Goal: Task Accomplishment & Management: Manage account settings

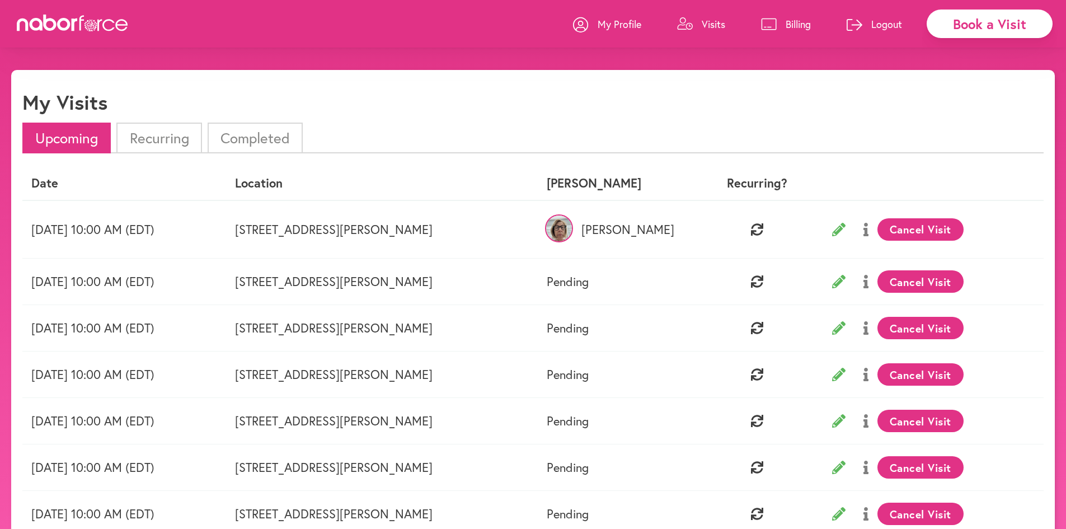
click at [573, 233] on img at bounding box center [559, 228] width 28 height 28
click at [573, 229] on img at bounding box center [559, 228] width 28 height 28
click at [845, 237] on button at bounding box center [838, 229] width 31 height 28
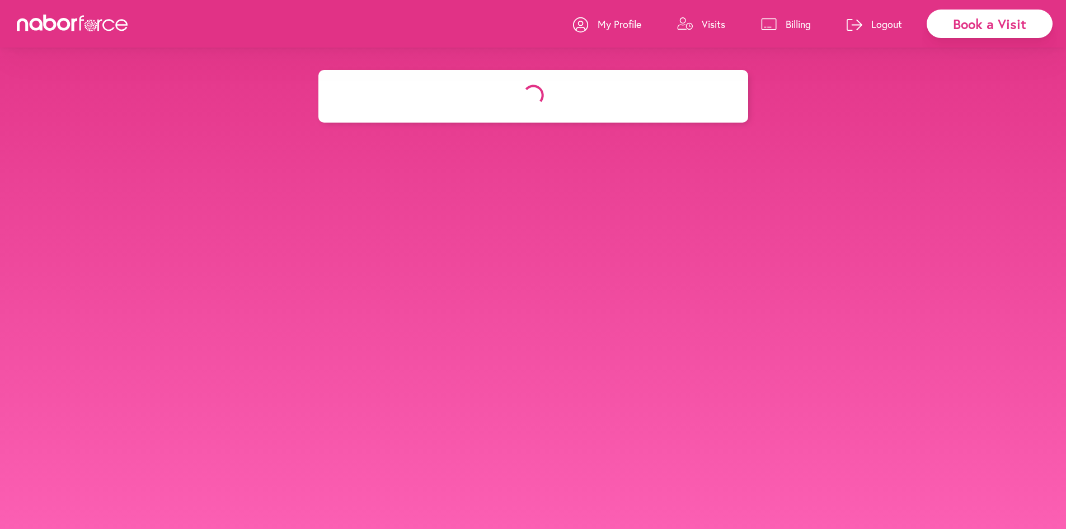
select select "********"
select select "***"
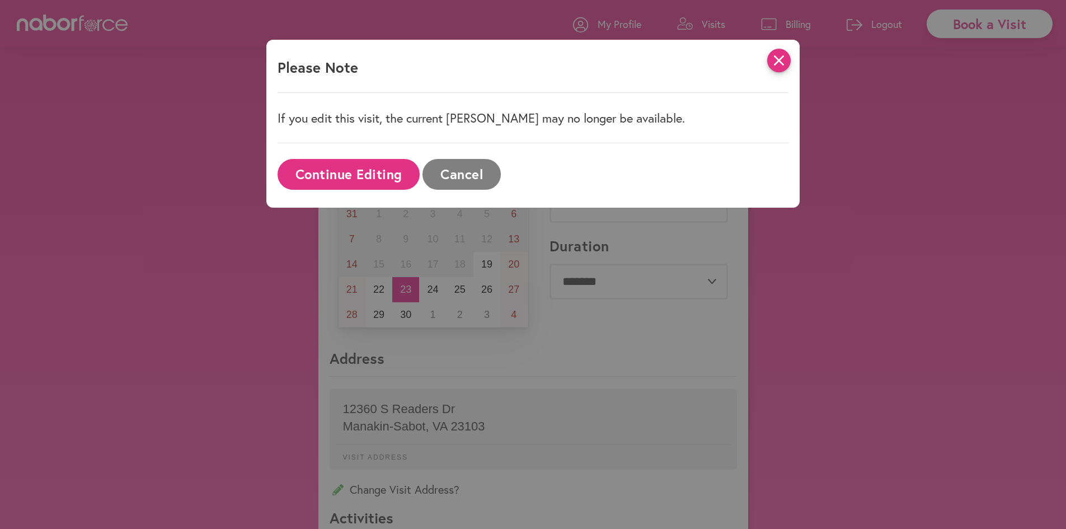
click at [790, 55] on icon "close" at bounding box center [779, 61] width 24 height 24
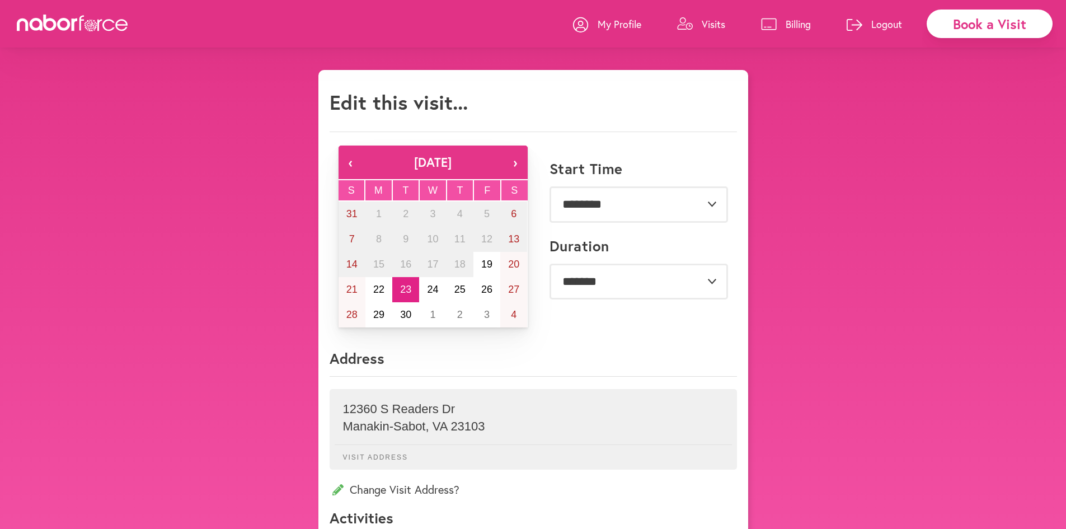
click at [719, 26] on p "Visits" at bounding box center [714, 23] width 24 height 13
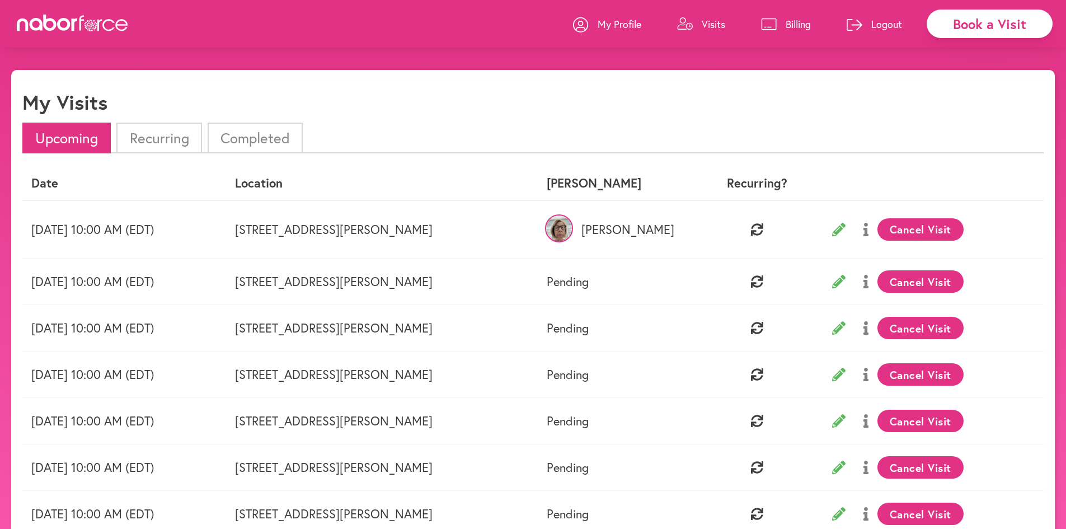
click at [869, 231] on button at bounding box center [866, 229] width 23 height 28
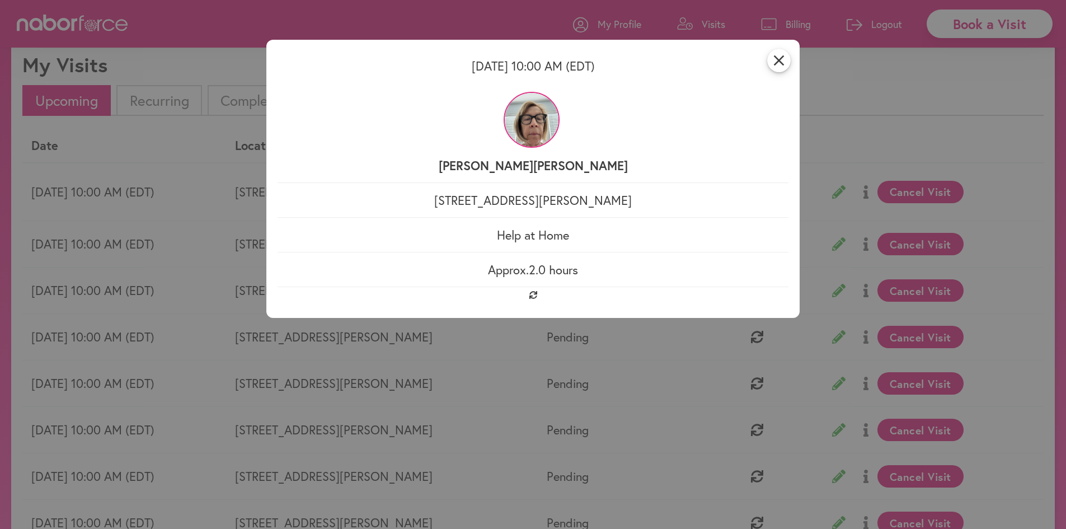
scroll to position [112, 0]
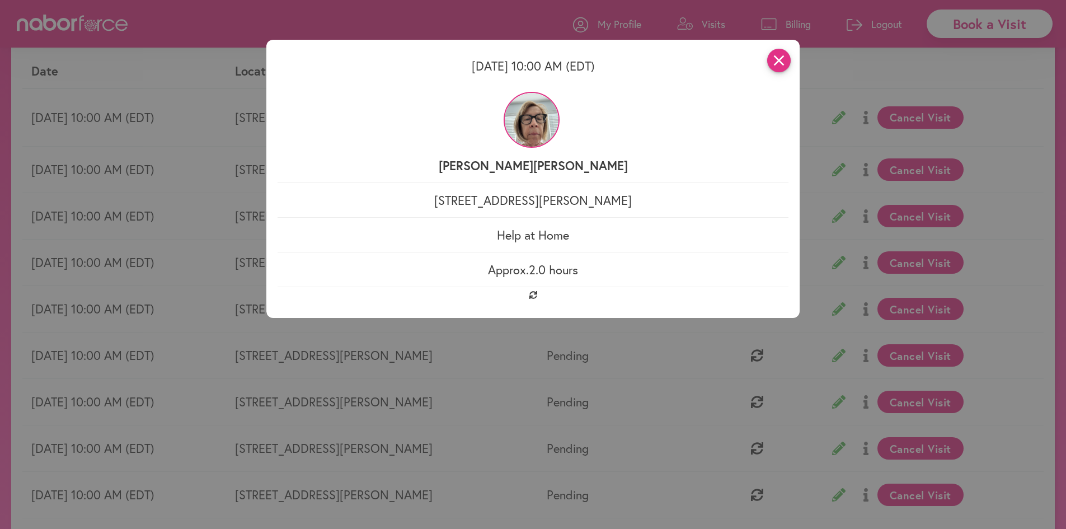
click at [791, 59] on icon "close" at bounding box center [779, 61] width 24 height 24
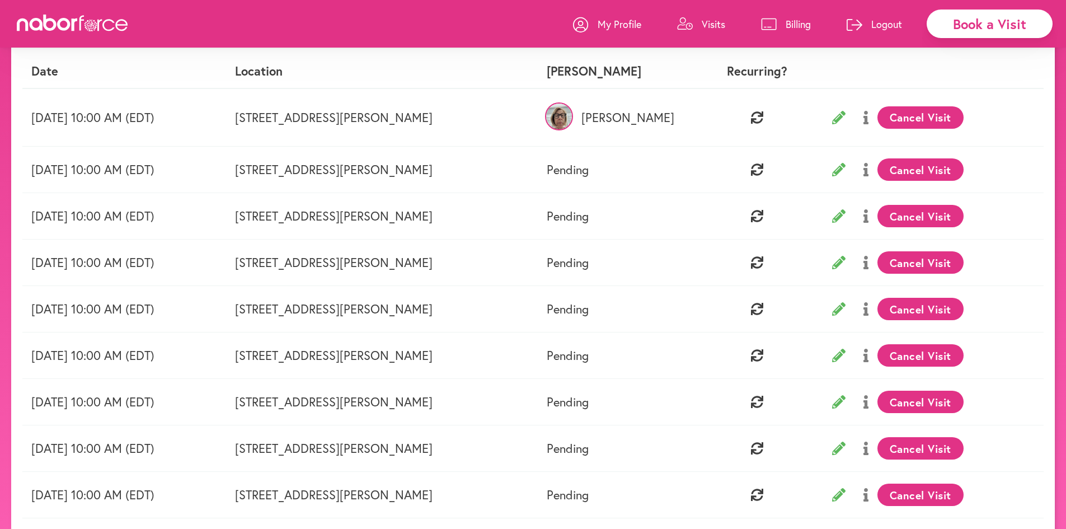
click at [598, 26] on p "My Profile" at bounding box center [620, 23] width 44 height 13
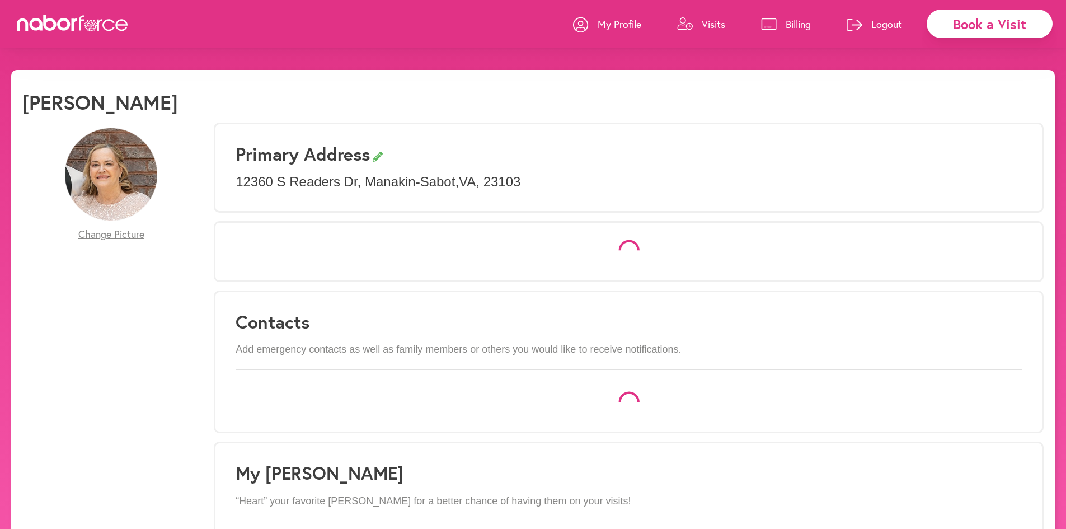
select select "*"
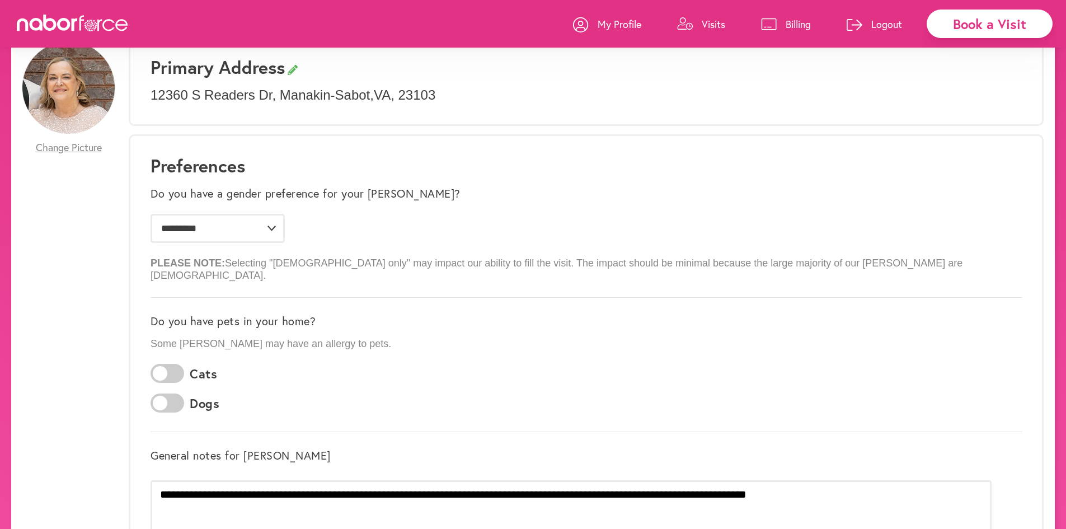
scroll to position [112, 0]
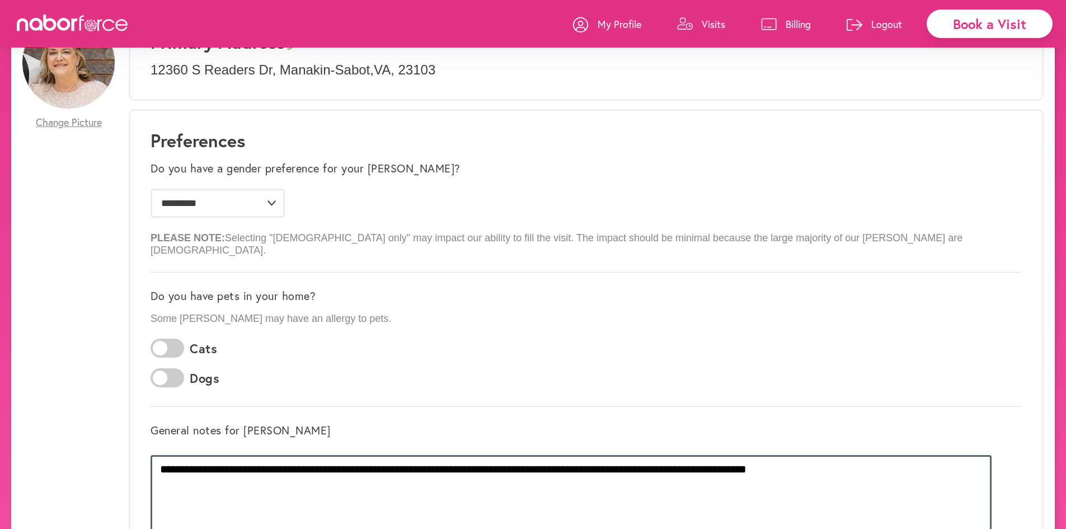
click at [893, 461] on textarea "**********" at bounding box center [571, 497] width 841 height 84
type textarea "**********"
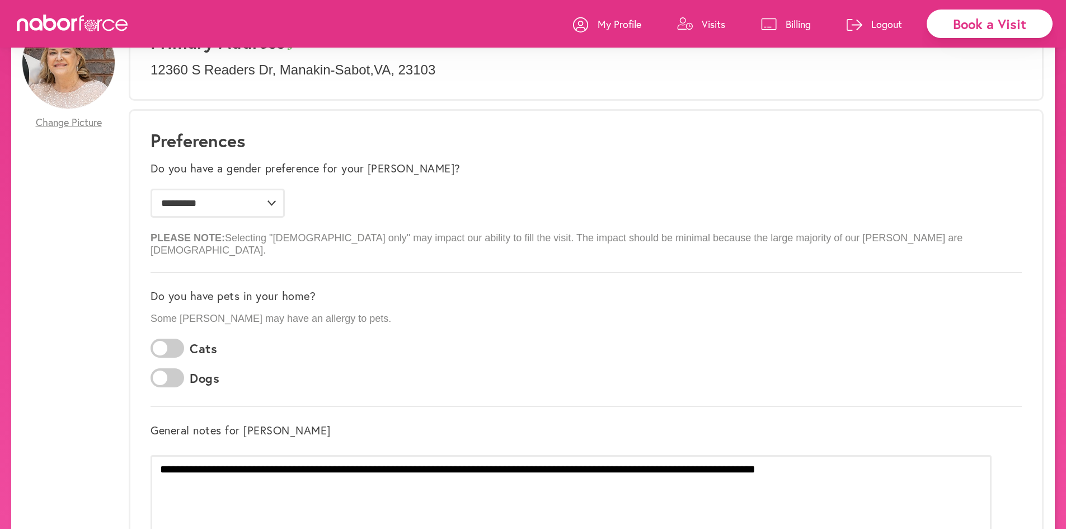
click at [635, 22] on p "My Profile" at bounding box center [620, 23] width 44 height 13
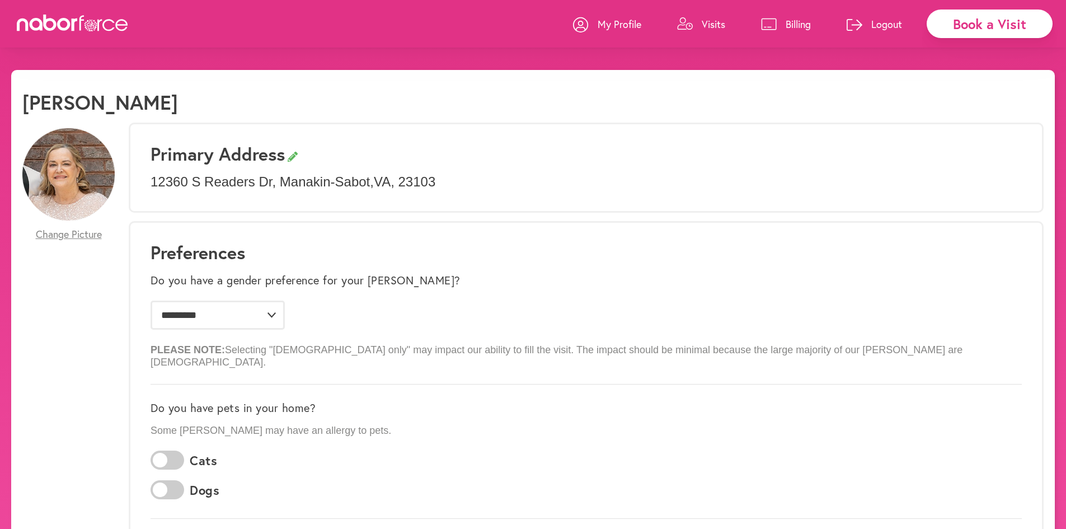
click at [613, 22] on p "My Profile" at bounding box center [620, 23] width 44 height 13
click at [703, 17] on p "Visits" at bounding box center [714, 23] width 24 height 13
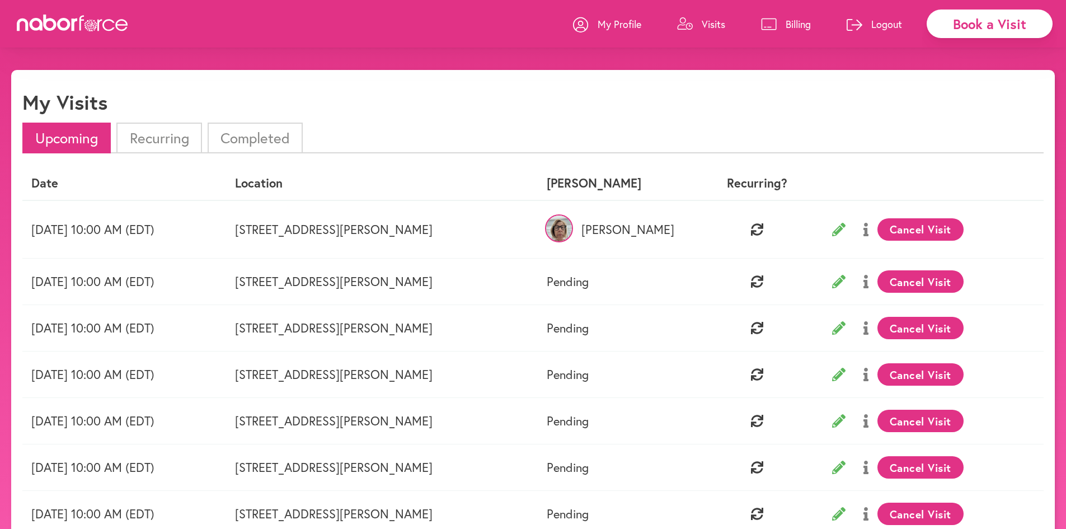
click at [251, 143] on li "Completed" at bounding box center [255, 138] width 95 height 31
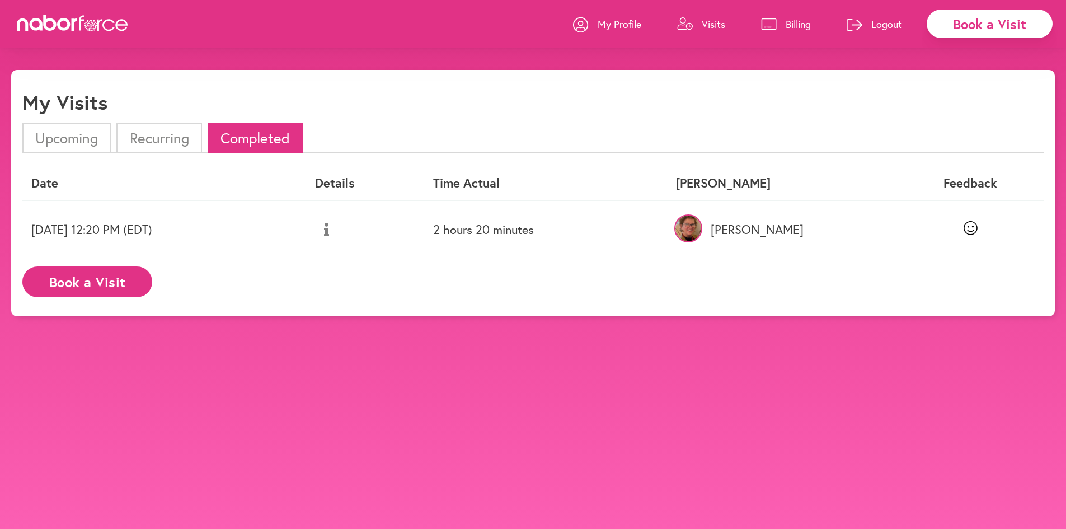
click at [338, 237] on button at bounding box center [326, 229] width 23 height 28
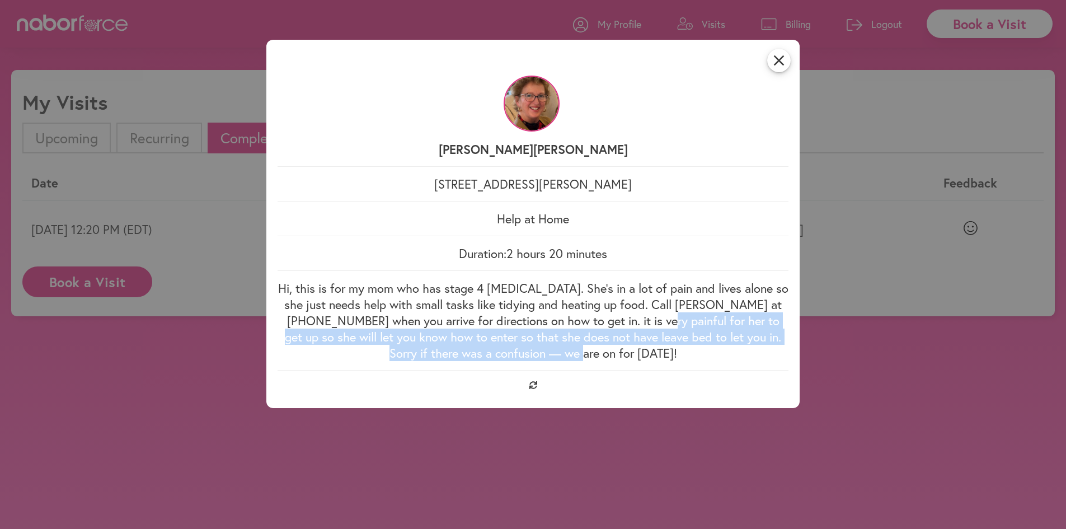
drag, startPoint x: 656, startPoint y: 354, endPoint x: 642, endPoint y: 326, distance: 30.8
click at [642, 326] on p "Hi, this is for my mom who has stage 4 cancer. She’s in a lot of pain and lives…" at bounding box center [533, 320] width 511 height 81
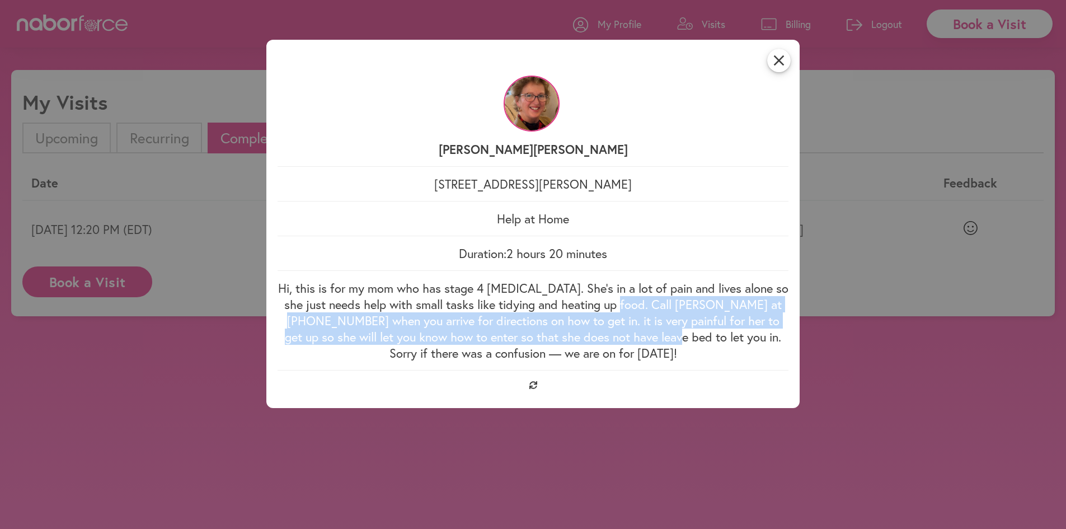
drag, startPoint x: 613, startPoint y: 302, endPoint x: 668, endPoint y: 344, distance: 69.1
click at [668, 344] on p "Hi, this is for my mom who has stage 4 cancer. She’s in a lot of pain and lives…" at bounding box center [533, 320] width 511 height 81
copy p "Call becky at 8046908456 when you arrive for directions on how to get in. it is…"
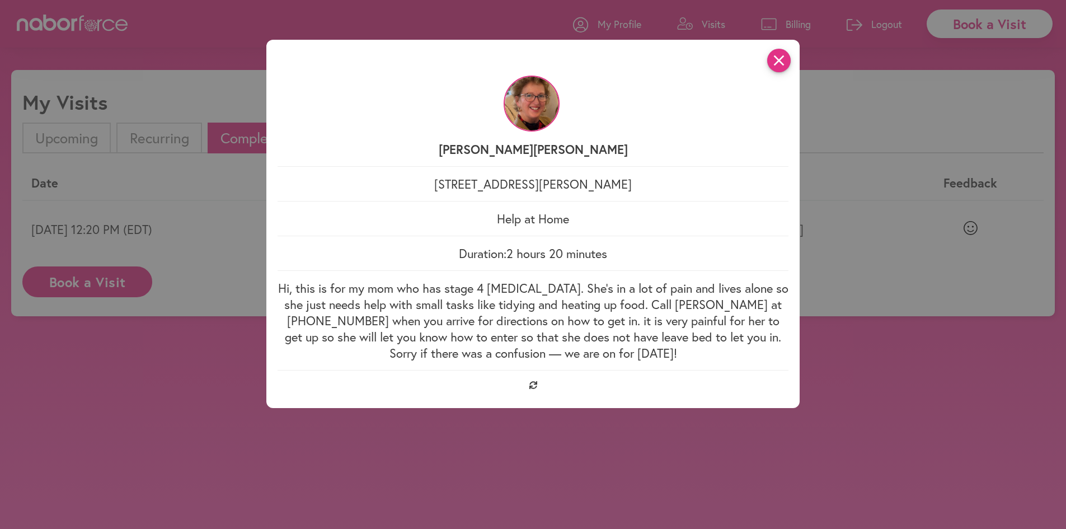
click at [791, 58] on icon "close" at bounding box center [779, 61] width 24 height 24
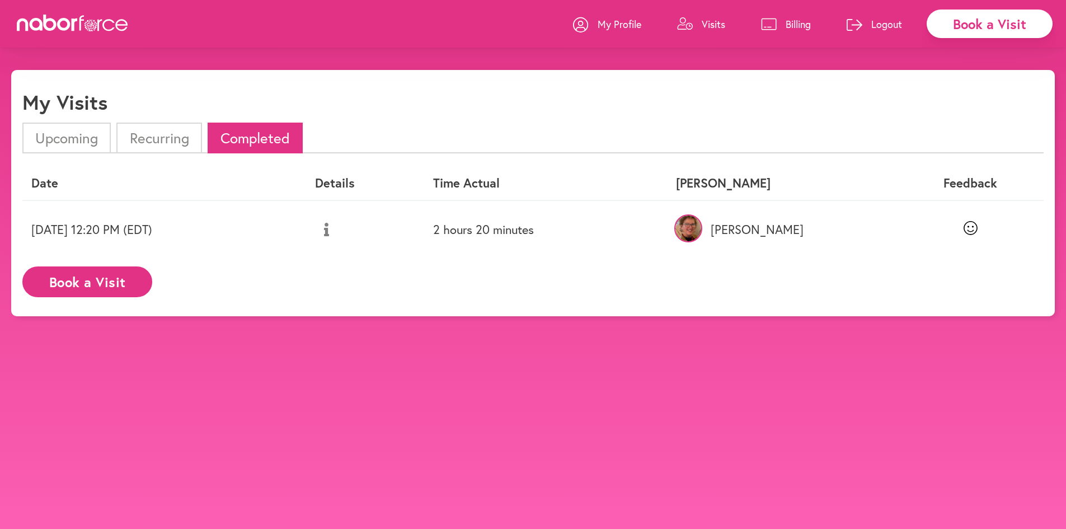
click at [74, 135] on li "Upcoming" at bounding box center [66, 138] width 88 height 31
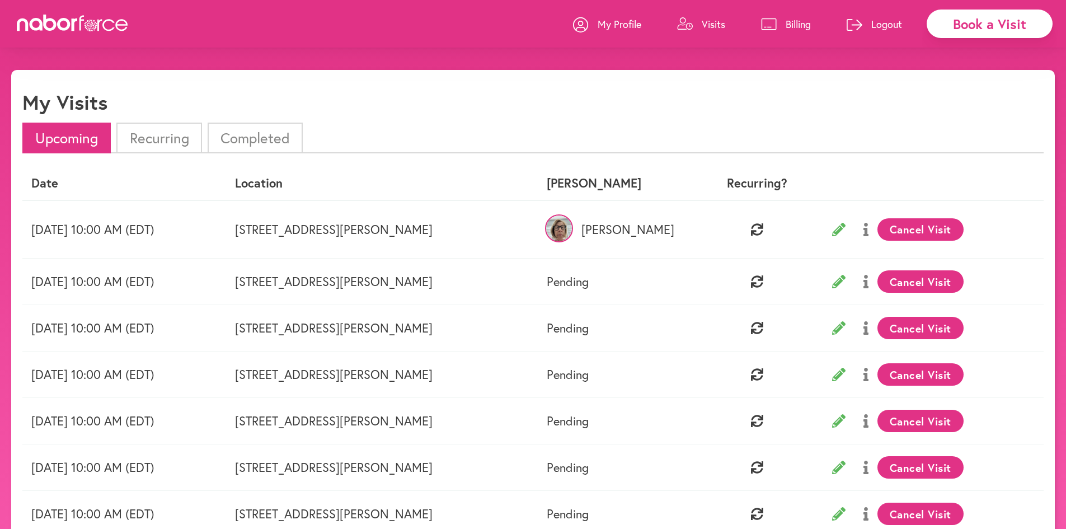
click at [843, 232] on icon at bounding box center [838, 229] width 13 height 13
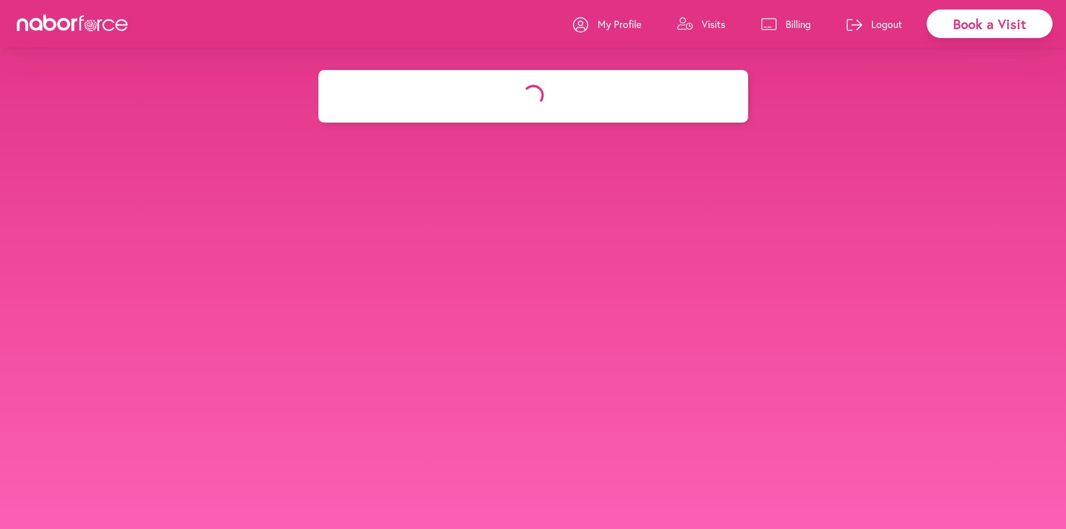
select select "********"
select select "***"
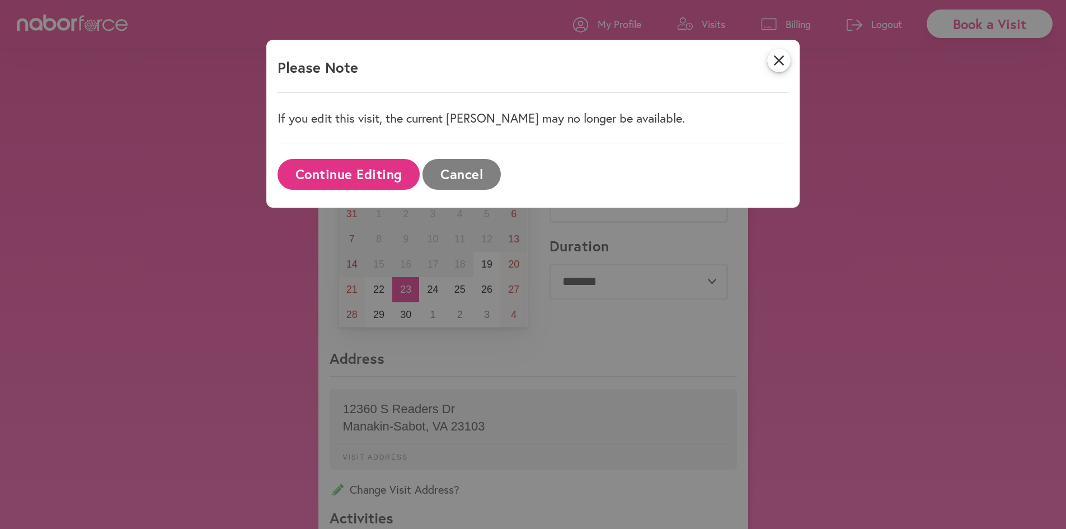
click at [402, 180] on button "Continue Editing" at bounding box center [349, 174] width 142 height 31
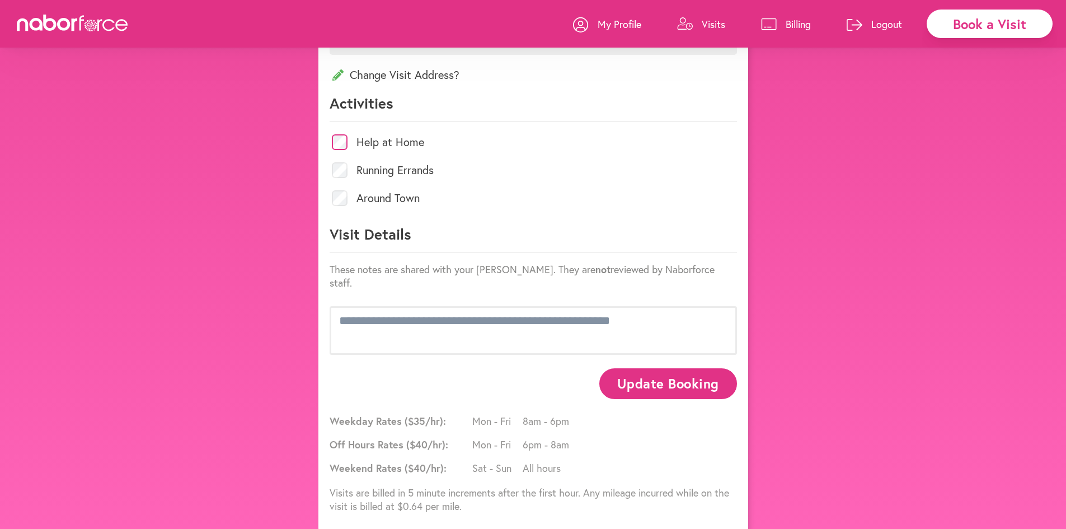
scroll to position [417, 0]
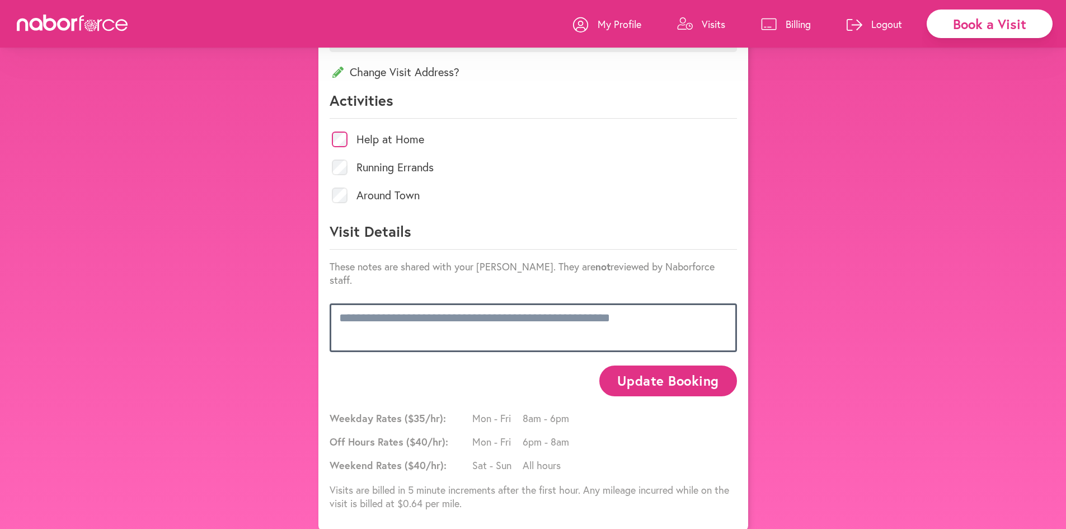
click at [578, 323] on textarea at bounding box center [533, 327] width 407 height 48
paste textarea "**********"
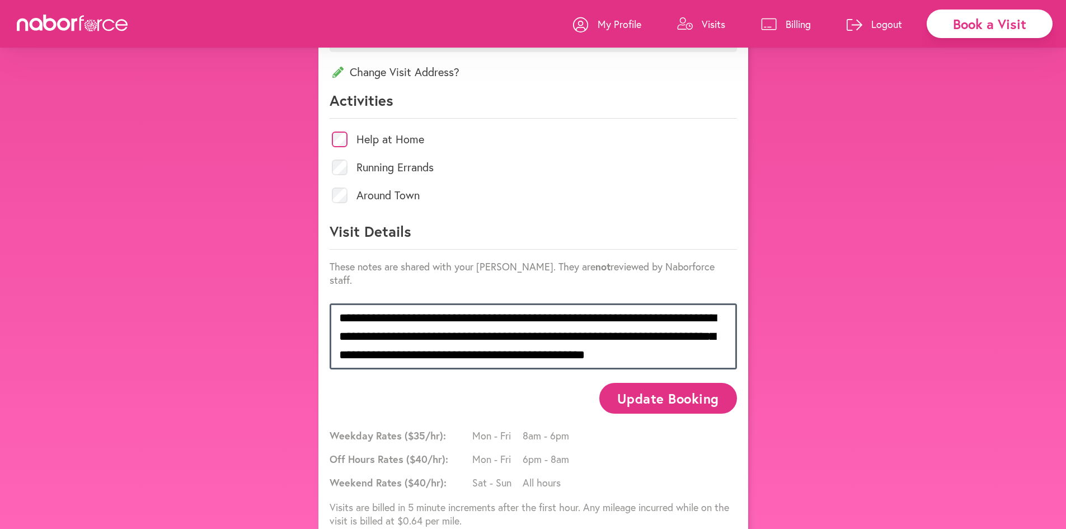
click at [648, 337] on textarea "**********" at bounding box center [533, 336] width 407 height 66
click at [655, 349] on textarea "**********" at bounding box center [533, 336] width 407 height 66
click at [664, 342] on textarea "**********" at bounding box center [533, 336] width 407 height 66
drag, startPoint x: 641, startPoint y: 306, endPoint x: 645, endPoint y: 325, distance: 19.4
click at [645, 325] on textarea "**********" at bounding box center [533, 336] width 407 height 66
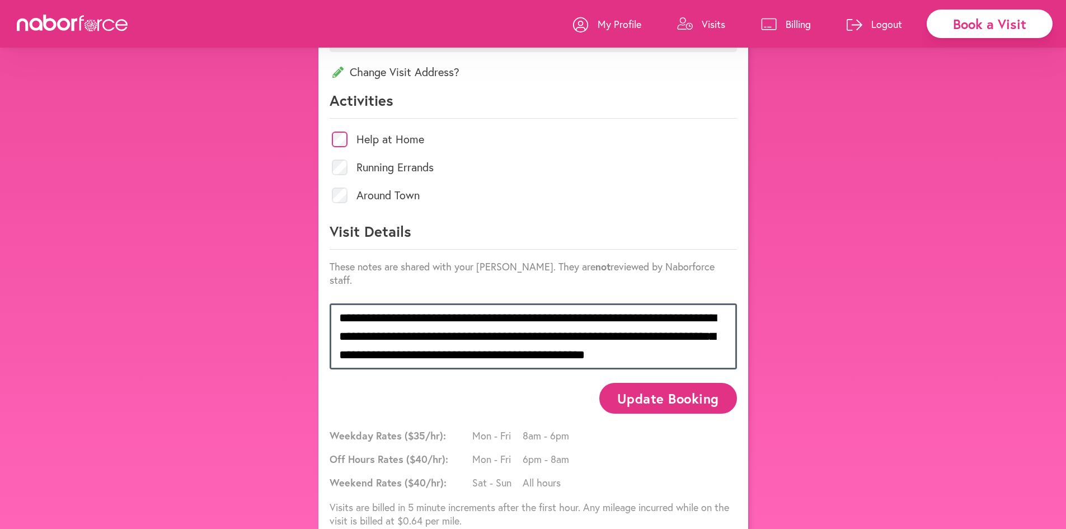
click at [645, 325] on textarea "**********" at bounding box center [533, 336] width 407 height 66
drag, startPoint x: 643, startPoint y: 339, endPoint x: 623, endPoint y: 301, distance: 43.6
click at [623, 303] on textarea "**********" at bounding box center [533, 336] width 407 height 66
drag, startPoint x: 642, startPoint y: 336, endPoint x: 635, endPoint y: 309, distance: 27.8
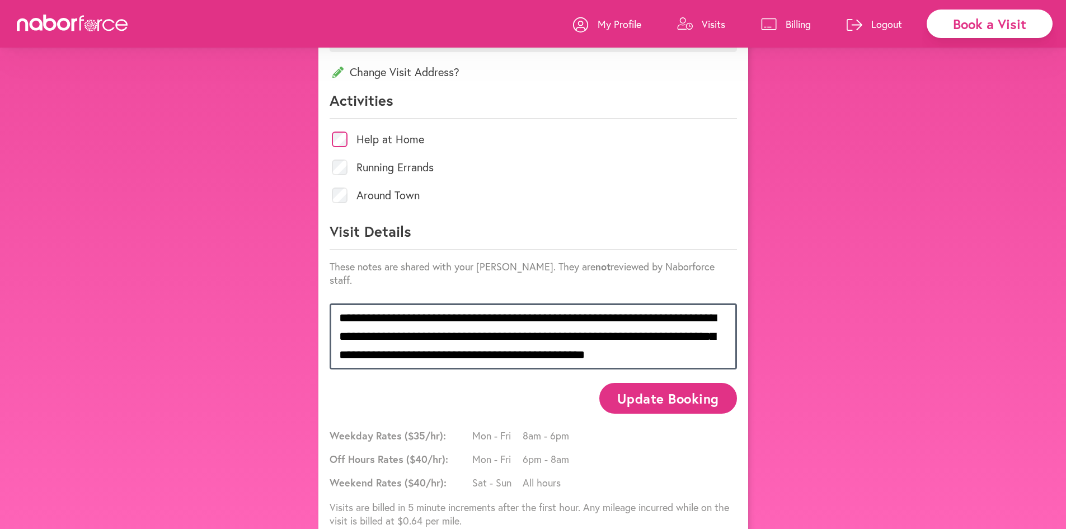
click at [635, 309] on textarea "**********" at bounding box center [533, 336] width 407 height 66
click at [650, 334] on textarea "**********" at bounding box center [533, 336] width 407 height 66
drag, startPoint x: 681, startPoint y: 346, endPoint x: 646, endPoint y: 348, distance: 35.3
click at [645, 348] on textarea "**********" at bounding box center [533, 336] width 407 height 66
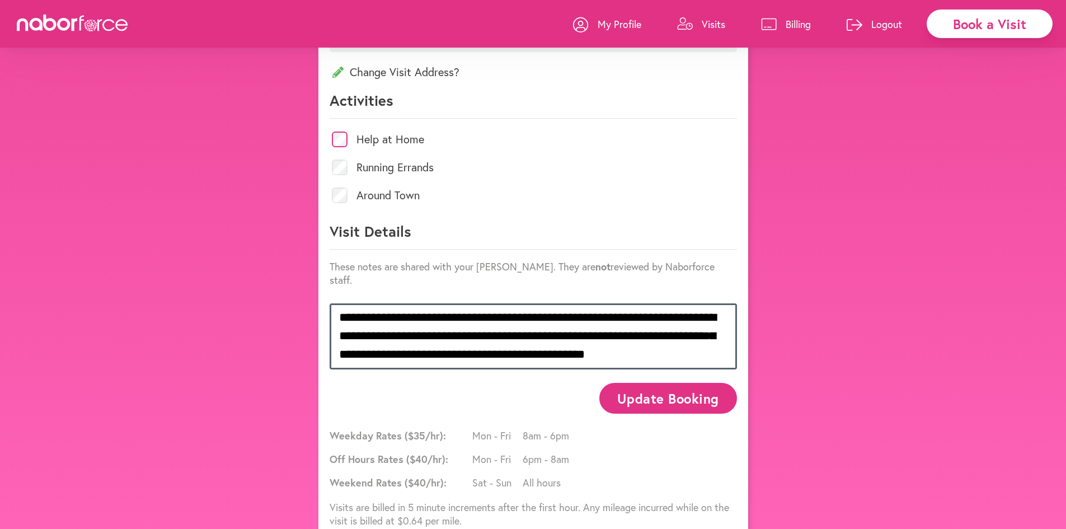
type textarea "**********"
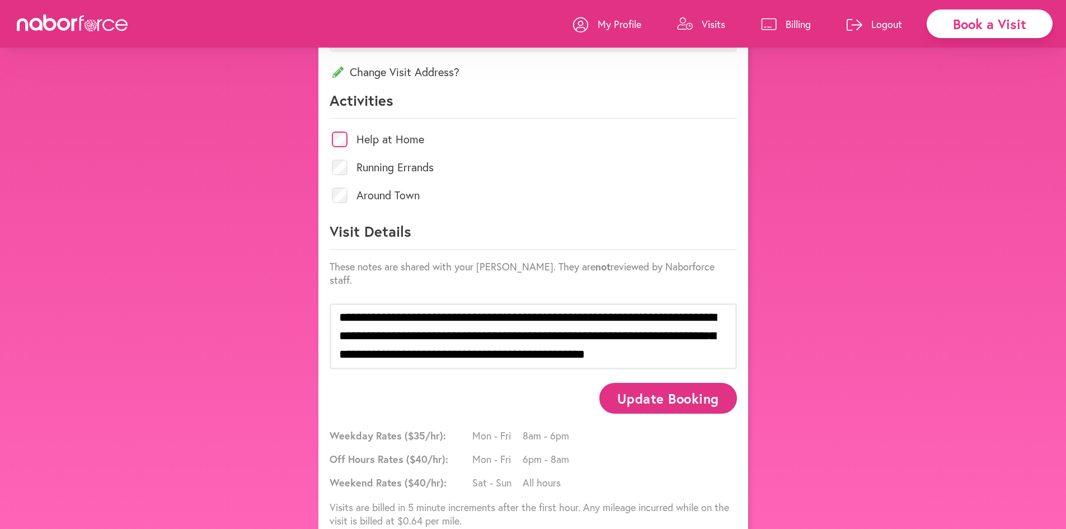
click at [655, 396] on button "Update Booking" at bounding box center [667, 398] width 137 height 31
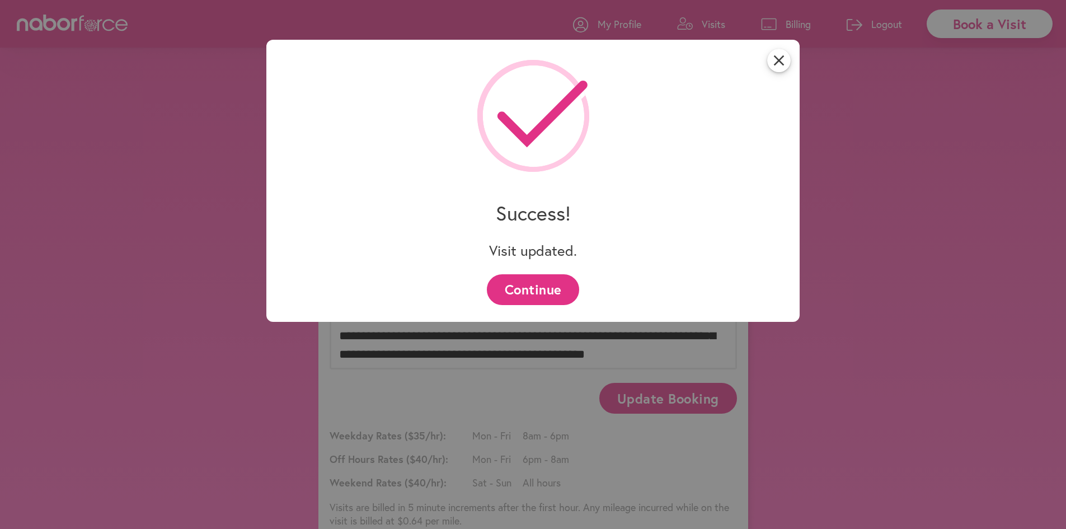
click at [555, 287] on button "Continue" at bounding box center [533, 289] width 92 height 31
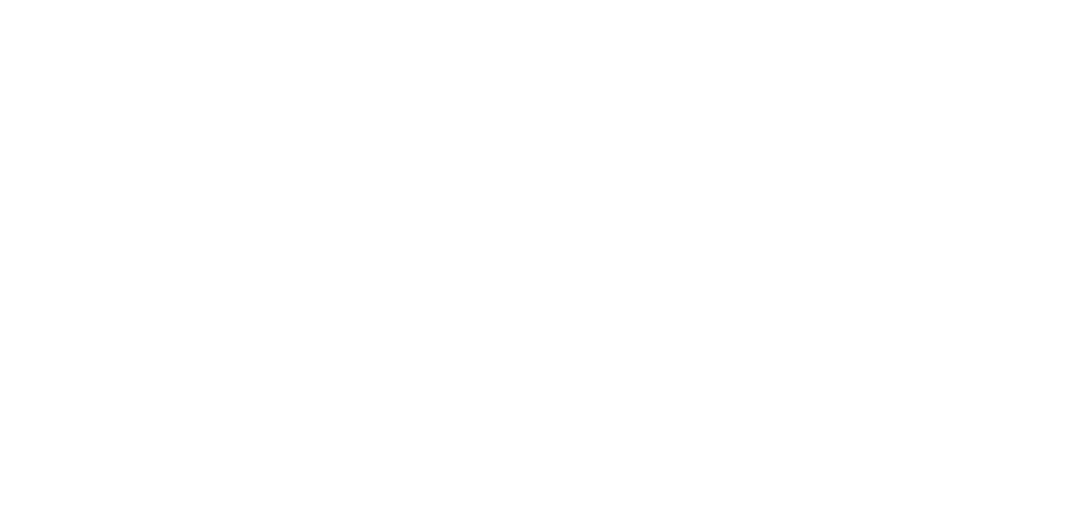
scroll to position [0, 0]
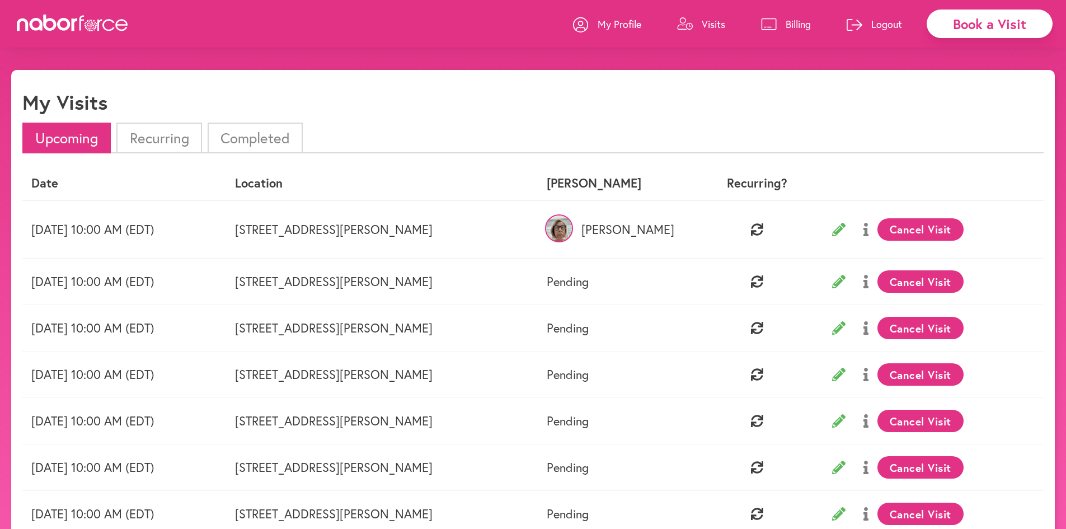
click at [163, 144] on li "Recurring" at bounding box center [158, 138] width 85 height 31
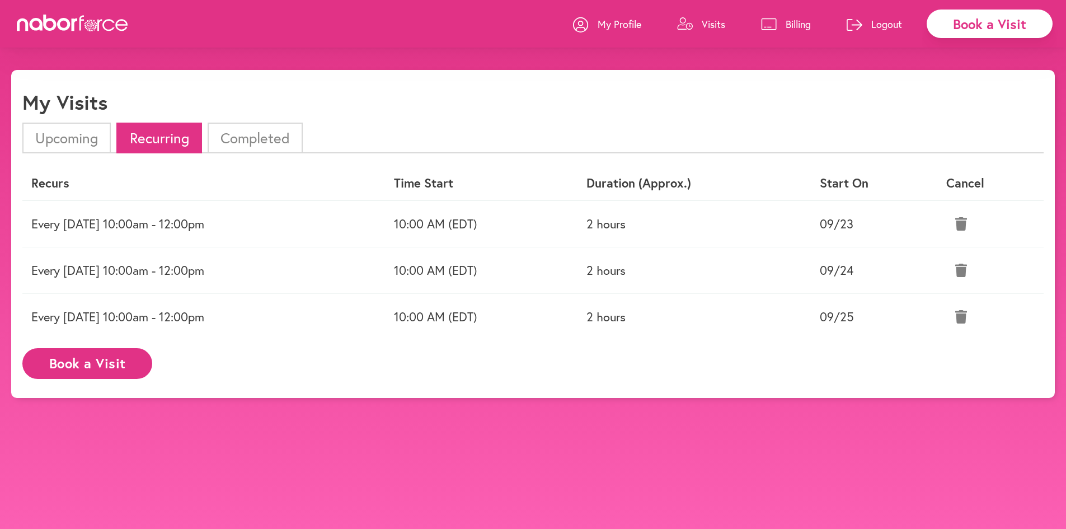
click at [259, 140] on li "Completed" at bounding box center [255, 138] width 95 height 31
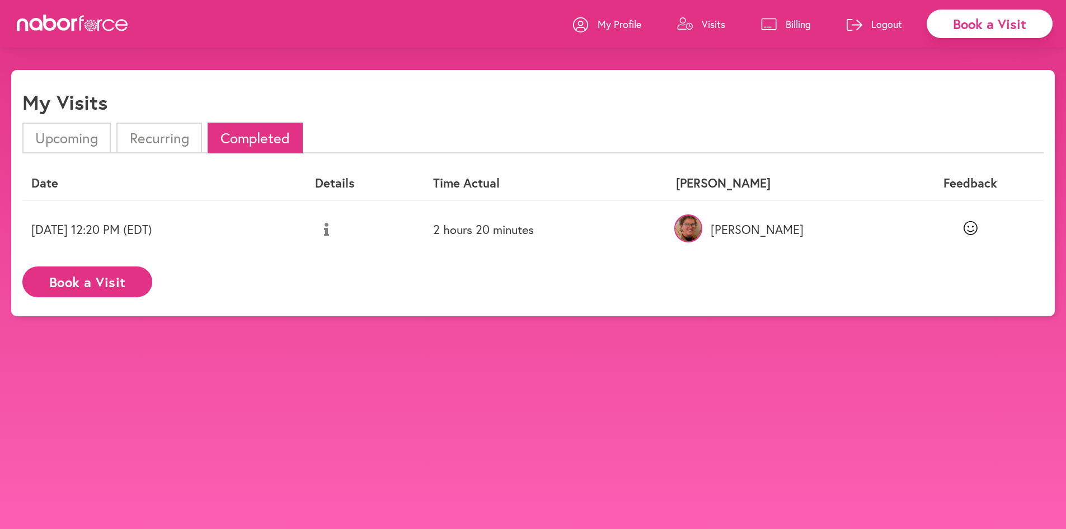
click at [129, 138] on li "Recurring" at bounding box center [158, 138] width 85 height 31
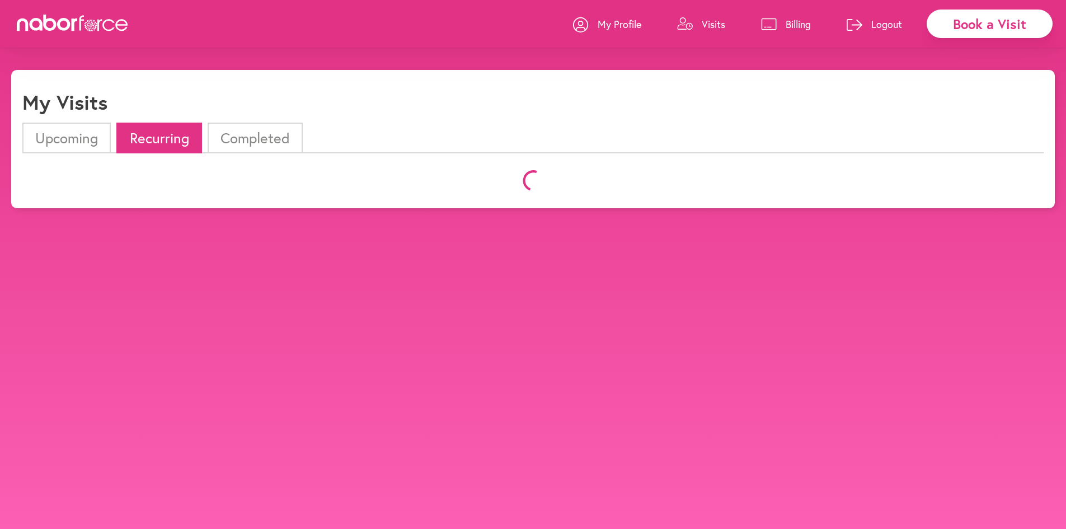
click at [88, 136] on li "Upcoming" at bounding box center [66, 138] width 88 height 31
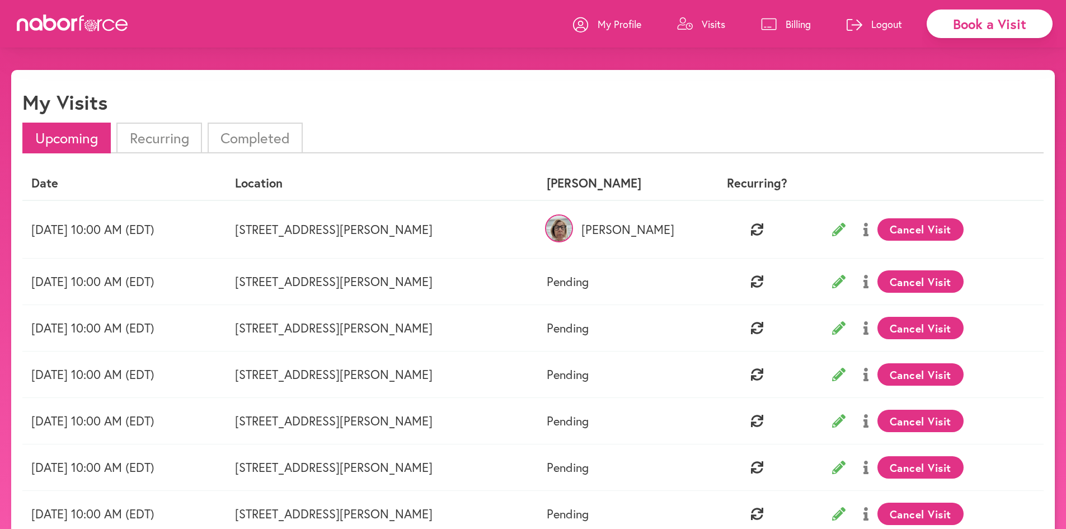
click at [777, 29] on link "Billing" at bounding box center [786, 24] width 50 height 34
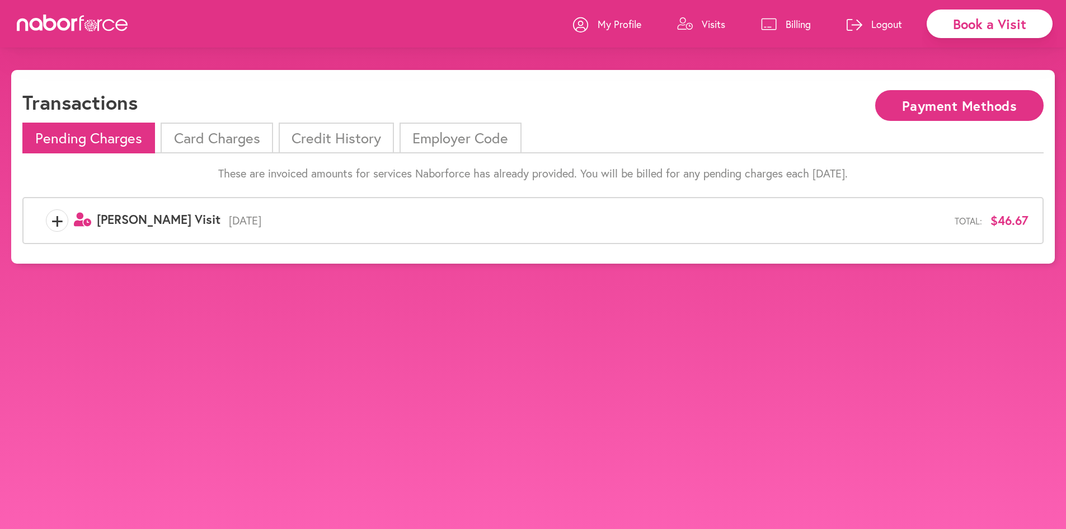
click at [267, 137] on li "Card Charges" at bounding box center [217, 138] width 112 height 31
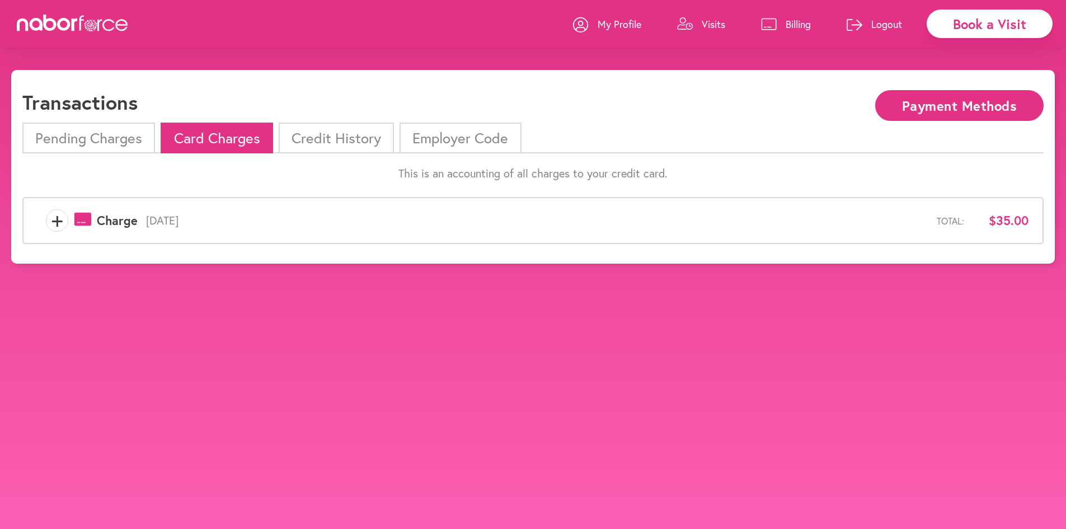
click at [55, 224] on span "+" at bounding box center [56, 220] width 21 height 22
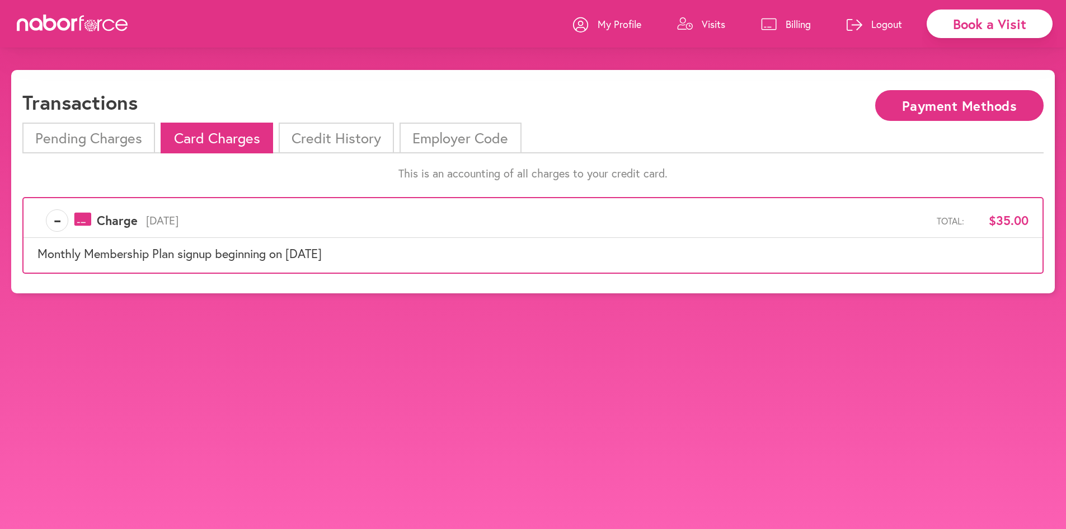
click at [349, 124] on li "Credit History" at bounding box center [336, 138] width 115 height 31
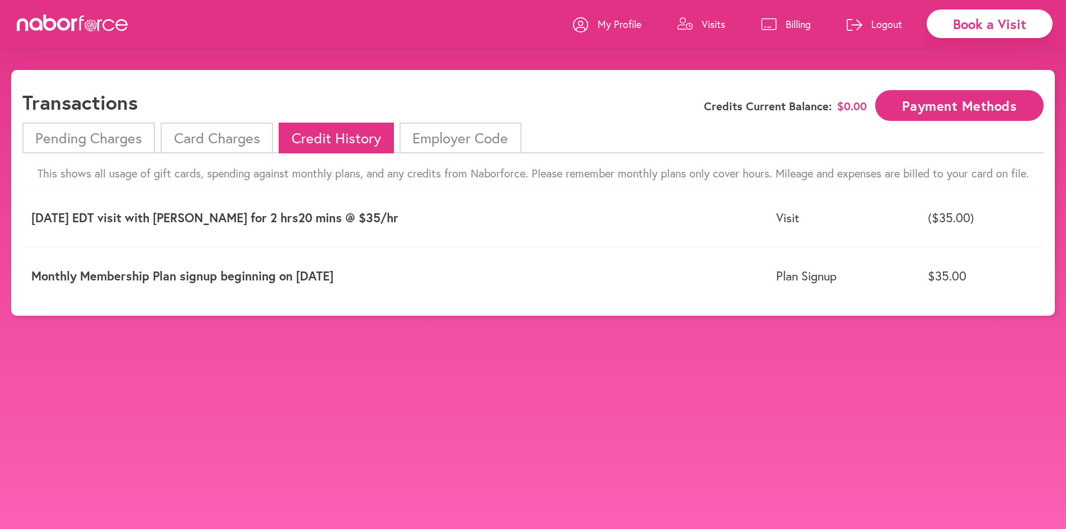
drag, startPoint x: 256, startPoint y: 273, endPoint x: 370, endPoint y: 293, distance: 115.9
click at [370, 293] on td "Monthly Membership Plan signup beginning on [DATE]" at bounding box center [394, 276] width 745 height 58
click at [488, 130] on li "Employer Code" at bounding box center [460, 138] width 121 height 31
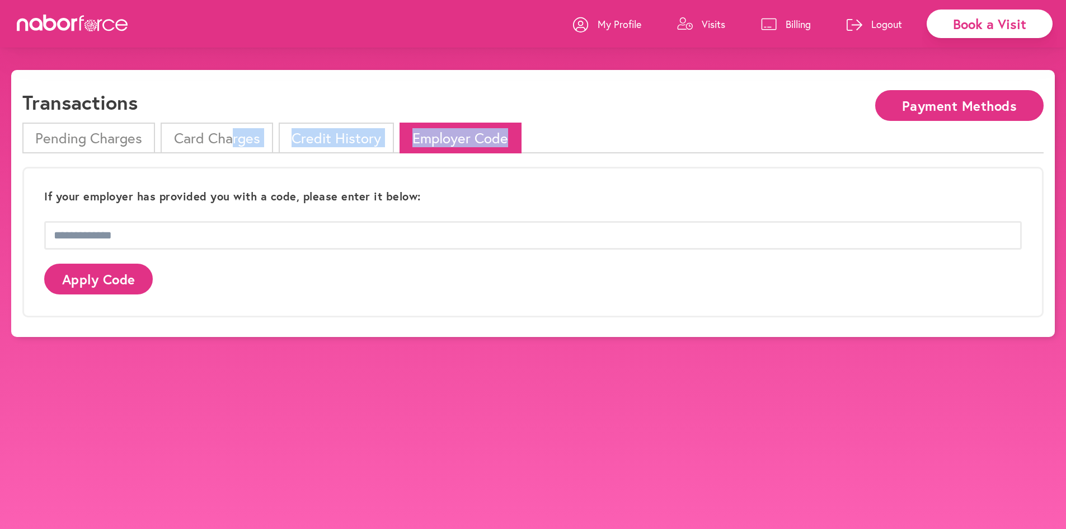
click at [236, 154] on div "Pending Charges Card Charges Credit History Employer Code If your employer has …" at bounding box center [532, 224] width 1021 height 203
click at [340, 139] on li "Credit History" at bounding box center [336, 138] width 115 height 31
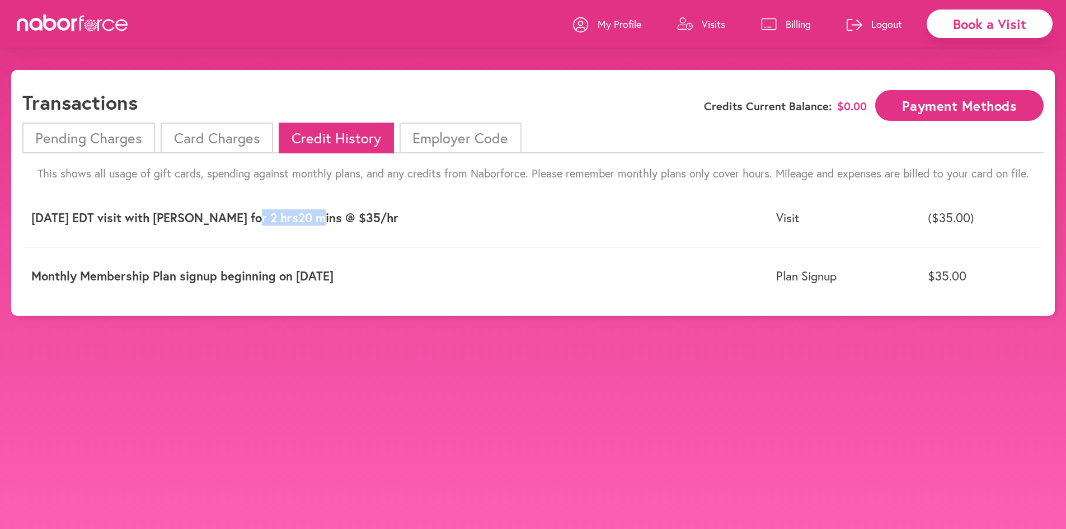
drag, startPoint x: 262, startPoint y: 226, endPoint x: 315, endPoint y: 243, distance: 55.6
click at [315, 243] on td "[DATE] EDT visit with [PERSON_NAME] for 2 hrs20 mins @ $35/hr" at bounding box center [394, 218] width 745 height 58
click at [311, 241] on td "[DATE] EDT visit with [PERSON_NAME] for 2 hrs20 mins @ $35/hr" at bounding box center [394, 218] width 745 height 58
drag, startPoint x: 321, startPoint y: 228, endPoint x: 296, endPoint y: 212, distance: 29.5
click at [297, 212] on td "[DATE] EDT visit with [PERSON_NAME] for 2 hrs20 mins @ $35/hr" at bounding box center [394, 218] width 745 height 58
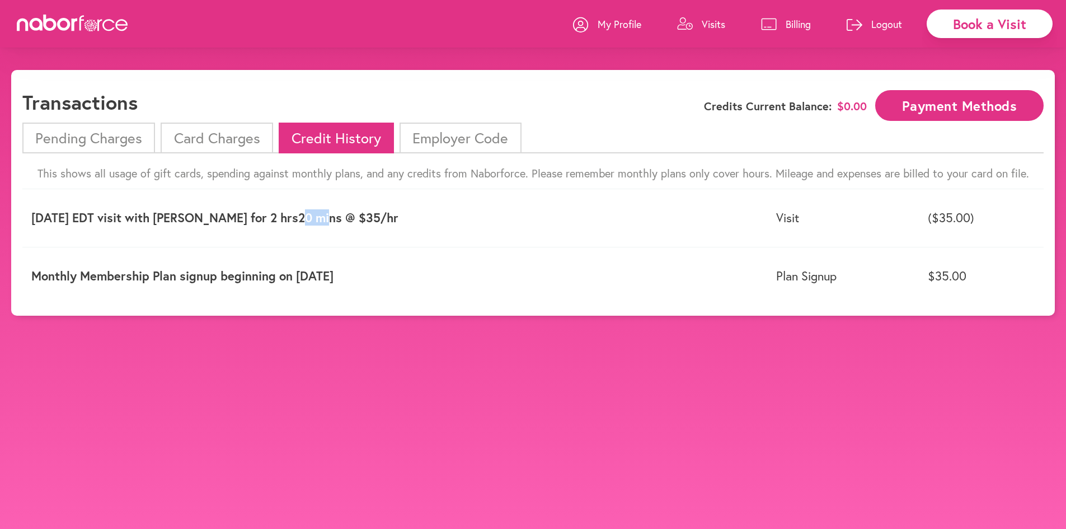
click at [296, 212] on p "[DATE] EDT visit with [PERSON_NAME] for 2 hrs20 mins @ $35/hr" at bounding box center [394, 217] width 727 height 15
drag, startPoint x: 427, startPoint y: 277, endPoint x: 347, endPoint y: 199, distance: 111.6
click at [347, 199] on tbody "[DATE] EDT visit with [PERSON_NAME] for 2 hrs20 mins @ $35/hr Visit ($35.00) Mo…" at bounding box center [532, 246] width 1021 height 115
click at [347, 199] on td "[DATE] EDT visit with [PERSON_NAME] for 2 hrs20 mins @ $35/hr" at bounding box center [394, 218] width 745 height 58
click at [69, 124] on li "Pending Charges" at bounding box center [88, 138] width 133 height 31
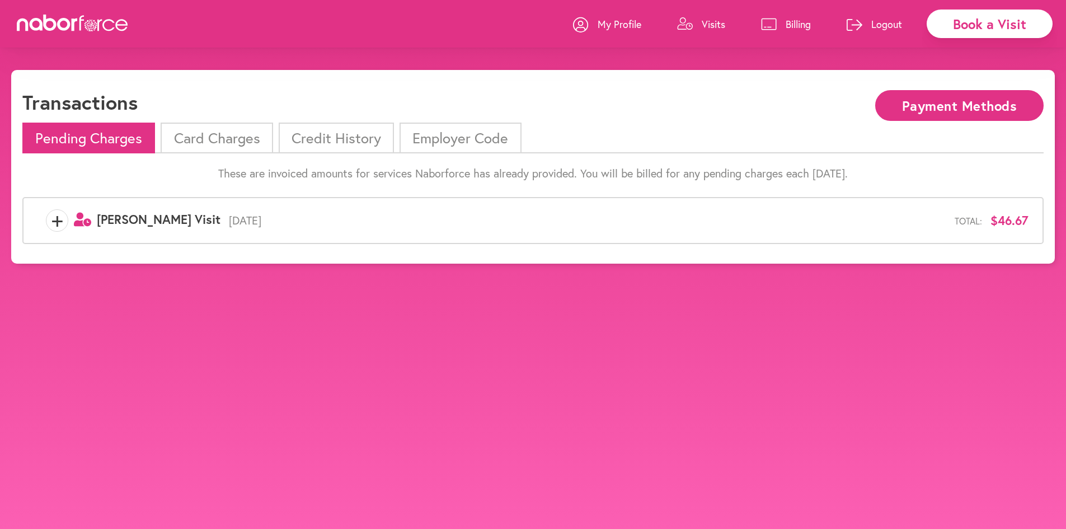
click at [72, 215] on span "user-clock Created with Sketch. [PERSON_NAME] Visit" at bounding box center [144, 220] width 152 height 17
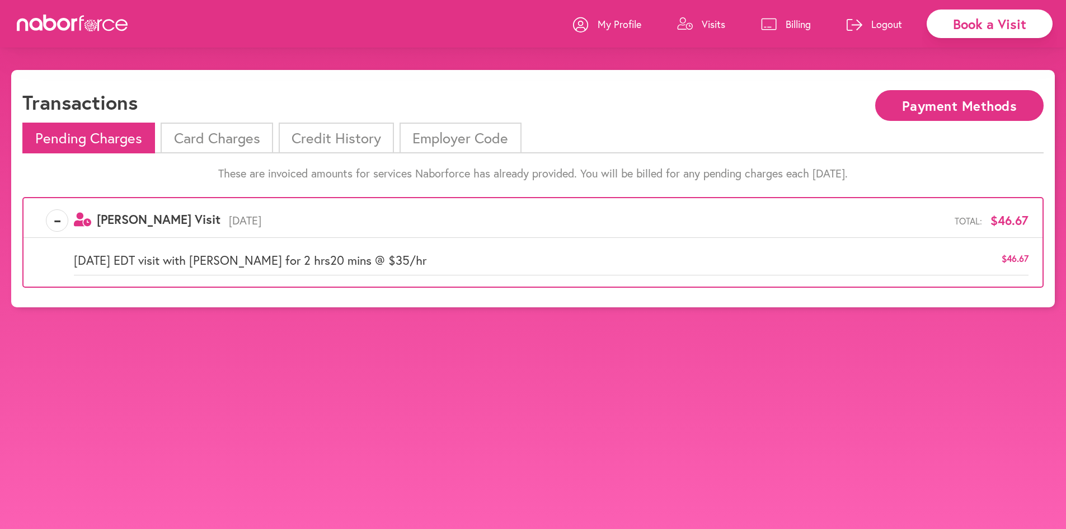
drag, startPoint x: 349, startPoint y: 245, endPoint x: 276, endPoint y: 219, distance: 77.7
click at [276, 219] on div "- user-clock Created with Sketch. [PERSON_NAME] Visit [DATE] Total: $46.67 [DAT…" at bounding box center [532, 242] width 1021 height 90
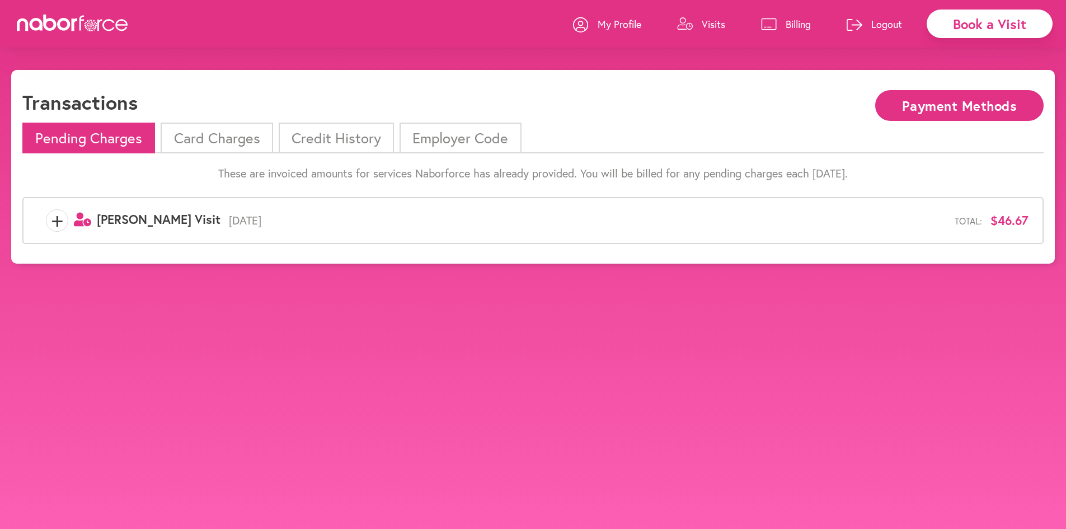
click at [276, 219] on span "[DATE]" at bounding box center [587, 220] width 734 height 13
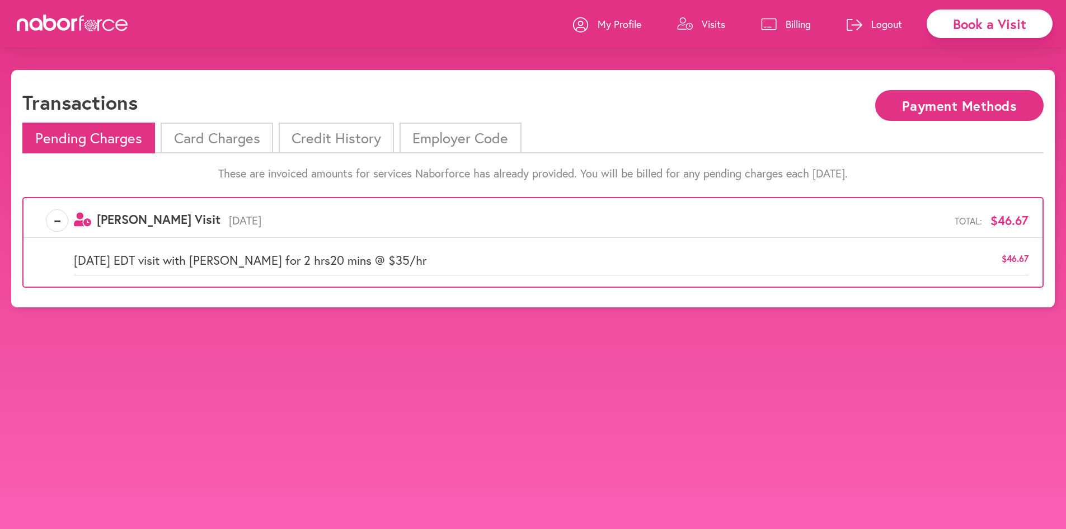
click at [993, 104] on button "Payment Methods" at bounding box center [959, 105] width 168 height 31
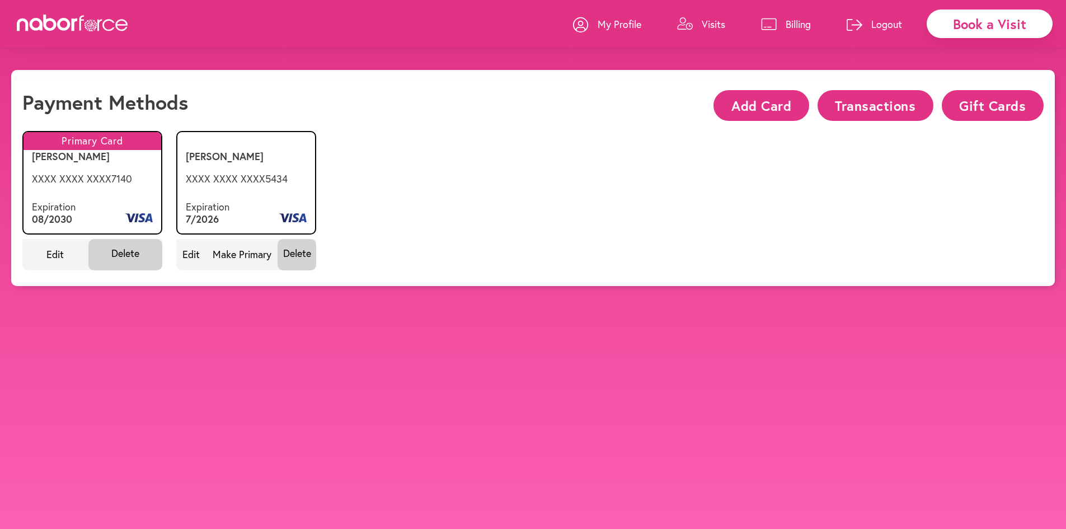
drag, startPoint x: 728, startPoint y: 185, endPoint x: 761, endPoint y: 176, distance: 34.2
click at [729, 184] on div "Primary Card image/svg+xml [PERSON_NAME] Expiration 08 / 2030 XXXX XXXX XXXX 71…" at bounding box center [532, 199] width 1021 height 152
click at [926, 106] on button "Transactions" at bounding box center [876, 105] width 116 height 31
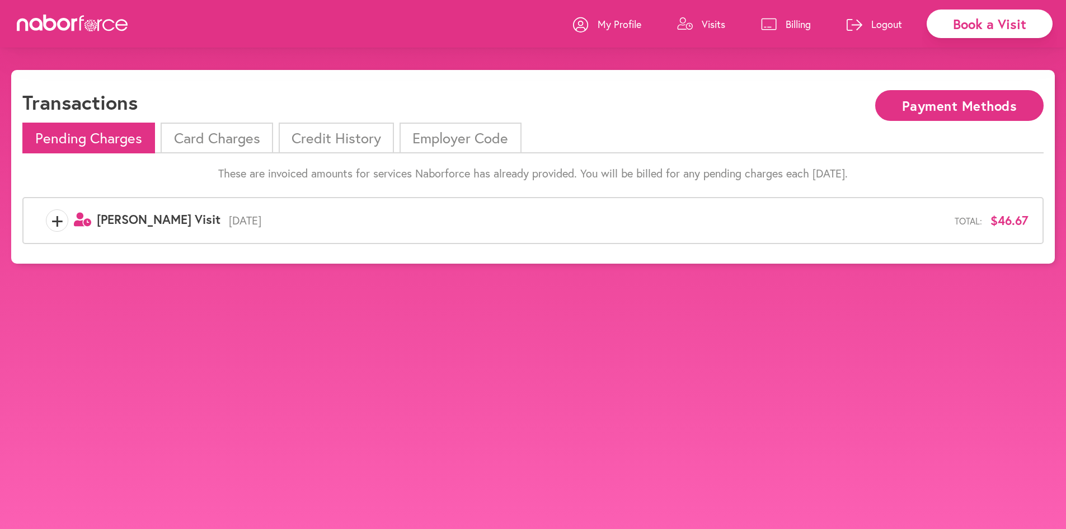
click at [271, 207] on div "+ user-clock Created with Sketch. [PERSON_NAME] Visit [DATE] Total: $46.67" at bounding box center [532, 220] width 1021 height 47
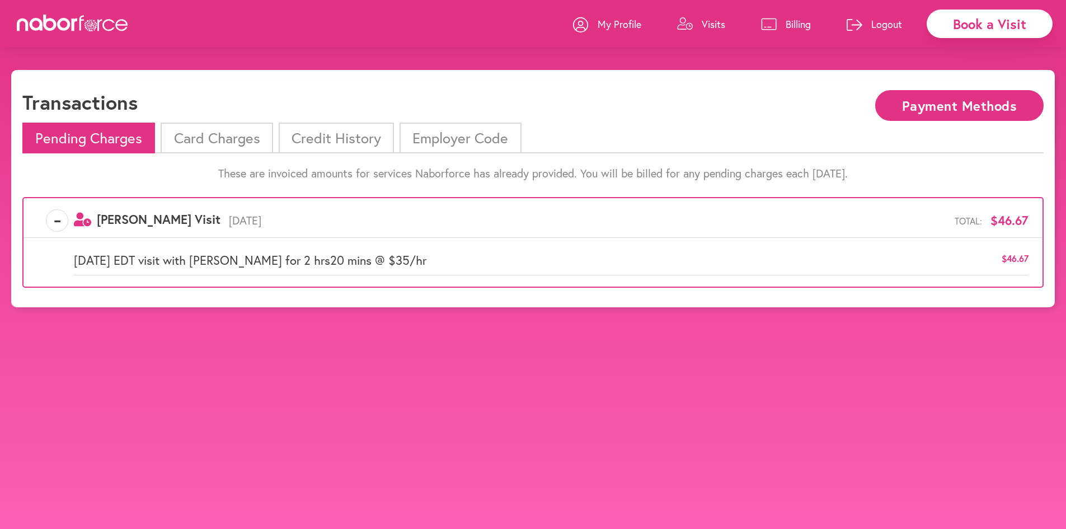
click at [257, 130] on li "Card Charges" at bounding box center [217, 138] width 112 height 31
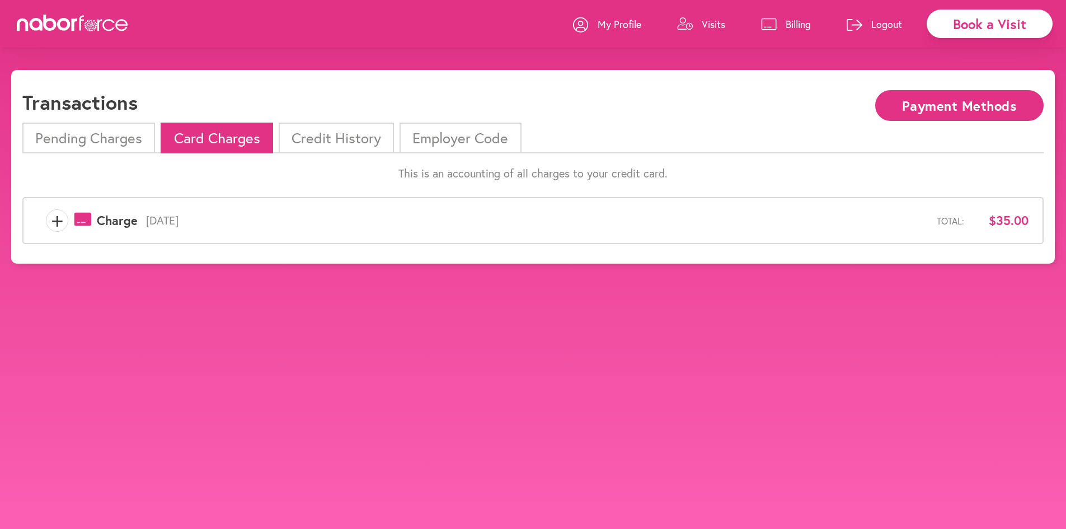
click at [34, 213] on div "+ payments-outline-icon-pink Created with Sketch. Charge [DATE] Total: $35.00" at bounding box center [532, 220] width 1021 height 47
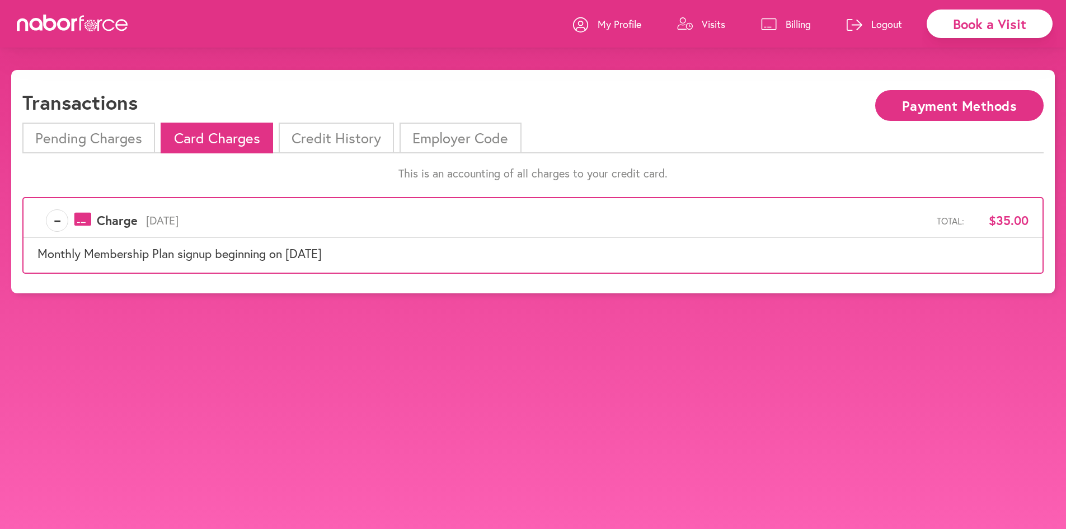
click at [375, 130] on li "Credit History" at bounding box center [336, 138] width 115 height 31
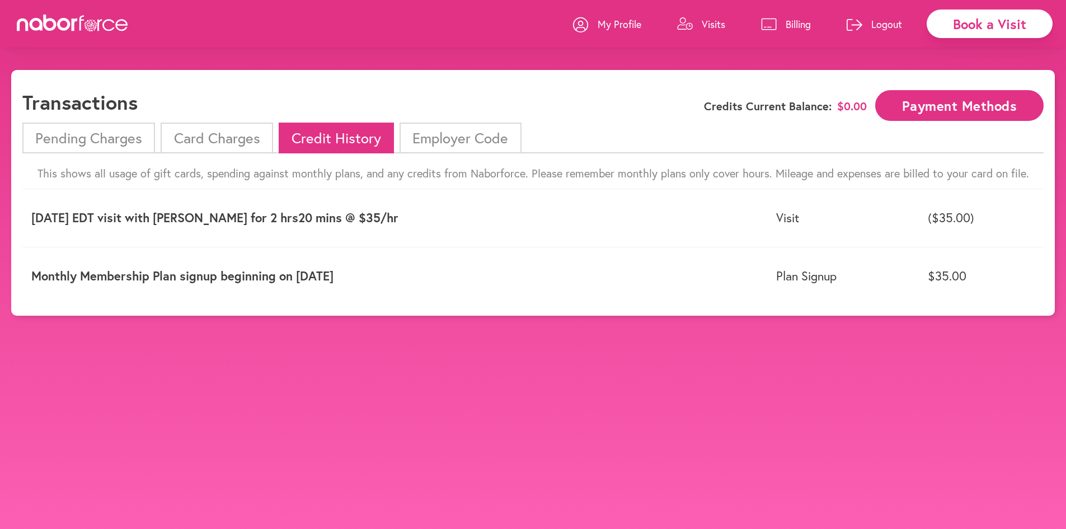
click at [444, 139] on li "Employer Code" at bounding box center [460, 138] width 121 height 31
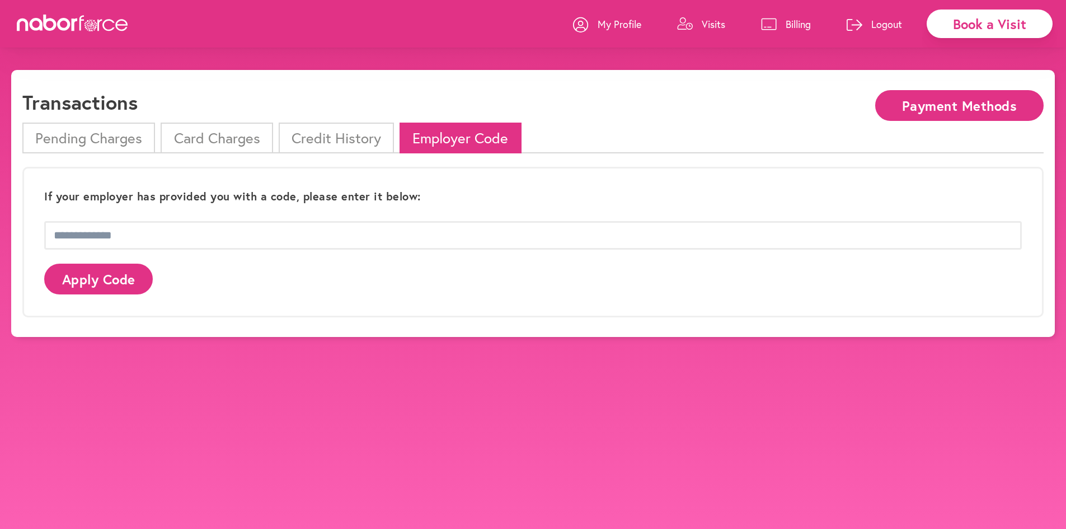
click at [58, 136] on li "Pending Charges" at bounding box center [88, 138] width 133 height 31
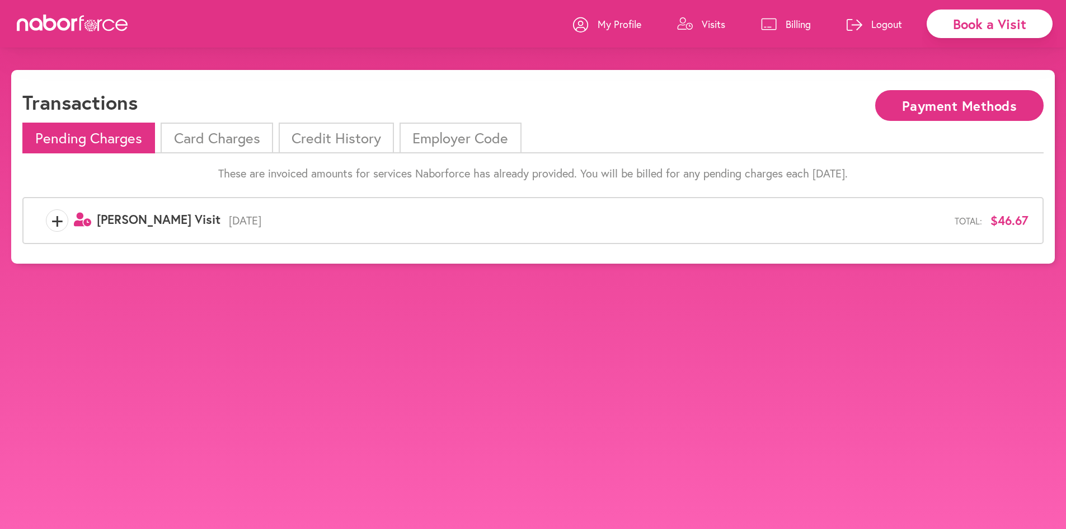
click at [93, 22] on icon at bounding box center [92, 22] width 1 height 2
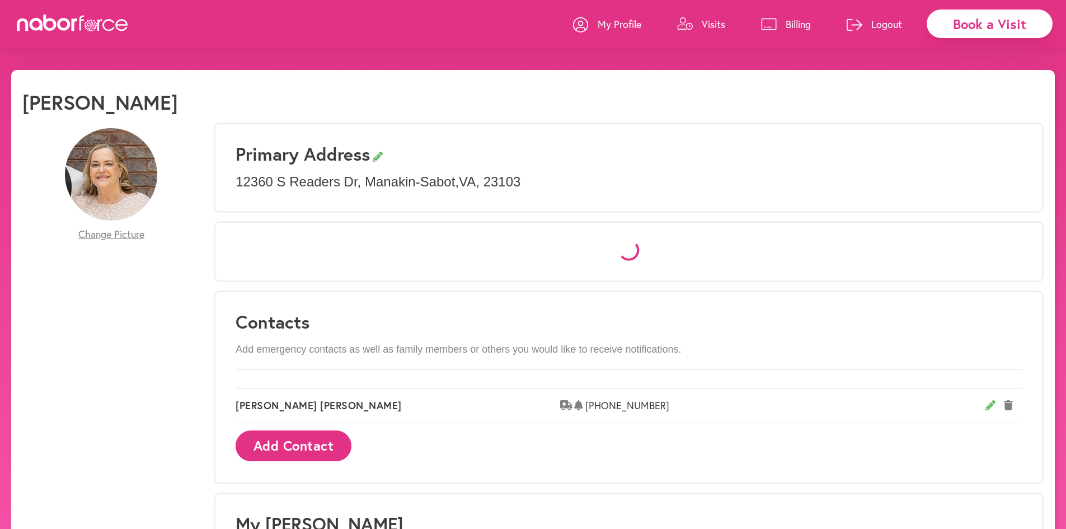
select select "*"
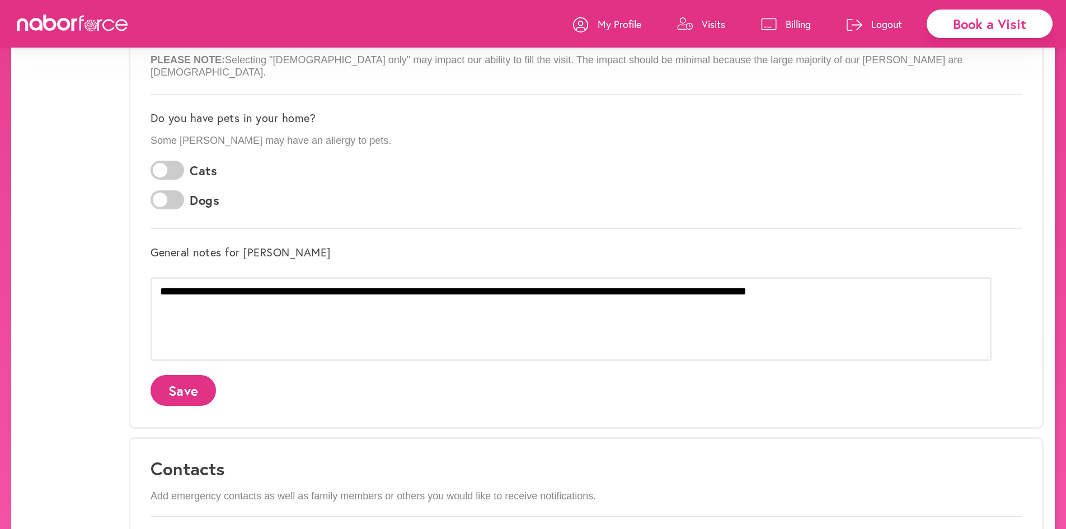
scroll to position [392, 0]
